Goal: Download file/media

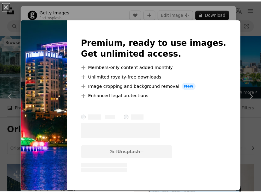
scroll to position [750, 0]
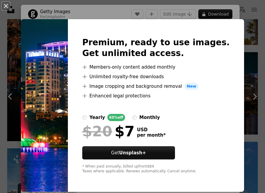
click at [247, 48] on div "An X shape Premium, ready to use images. Get unlimited access. A plus sign Memb…" at bounding box center [132, 96] width 265 height 193
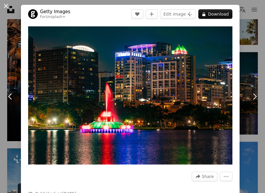
click at [7, 7] on button "An X shape" at bounding box center [5, 5] width 7 height 7
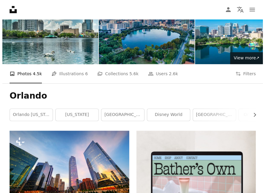
scroll to position [35, 0]
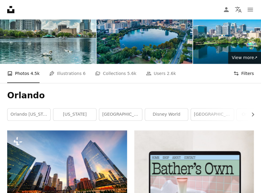
click at [238, 76] on icon "Filters" at bounding box center [235, 73] width 5 height 5
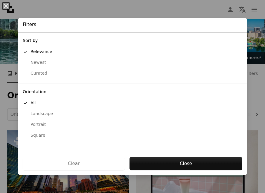
scroll to position [44, 0]
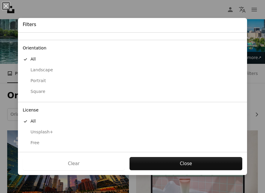
click at [101, 147] on div "License A checkmark All Unsplash+ Free" at bounding box center [132, 127] width 229 height 51
click at [101, 143] on div "Free" at bounding box center [133, 143] width 220 height 6
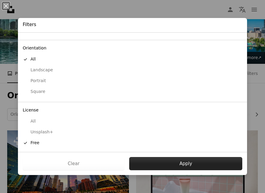
click at [132, 162] on button "Apply" at bounding box center [185, 163] width 113 height 13
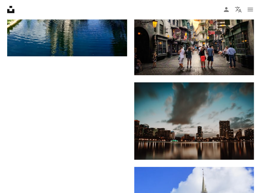
scroll to position [1375, 0]
